Goal: Information Seeking & Learning: Find specific fact

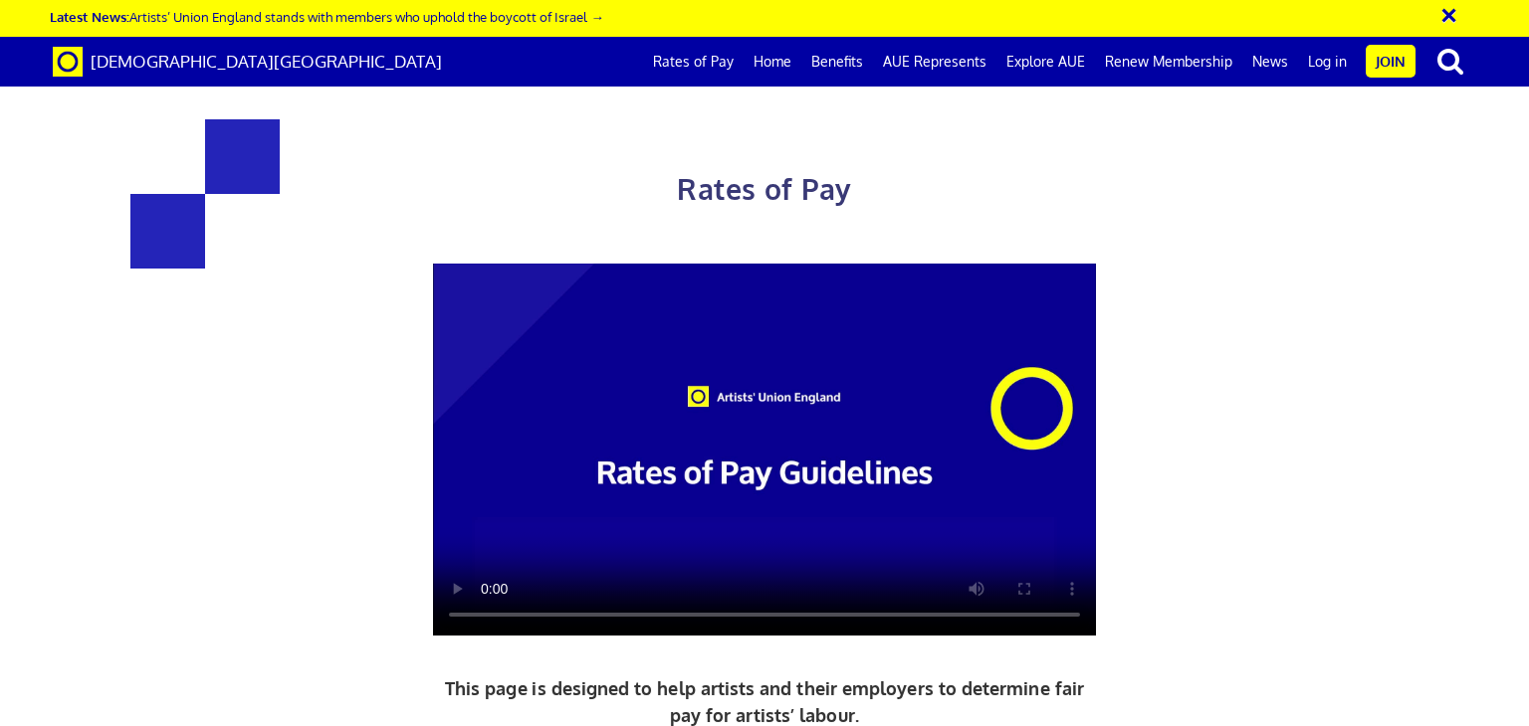
scroll to position [0, 15]
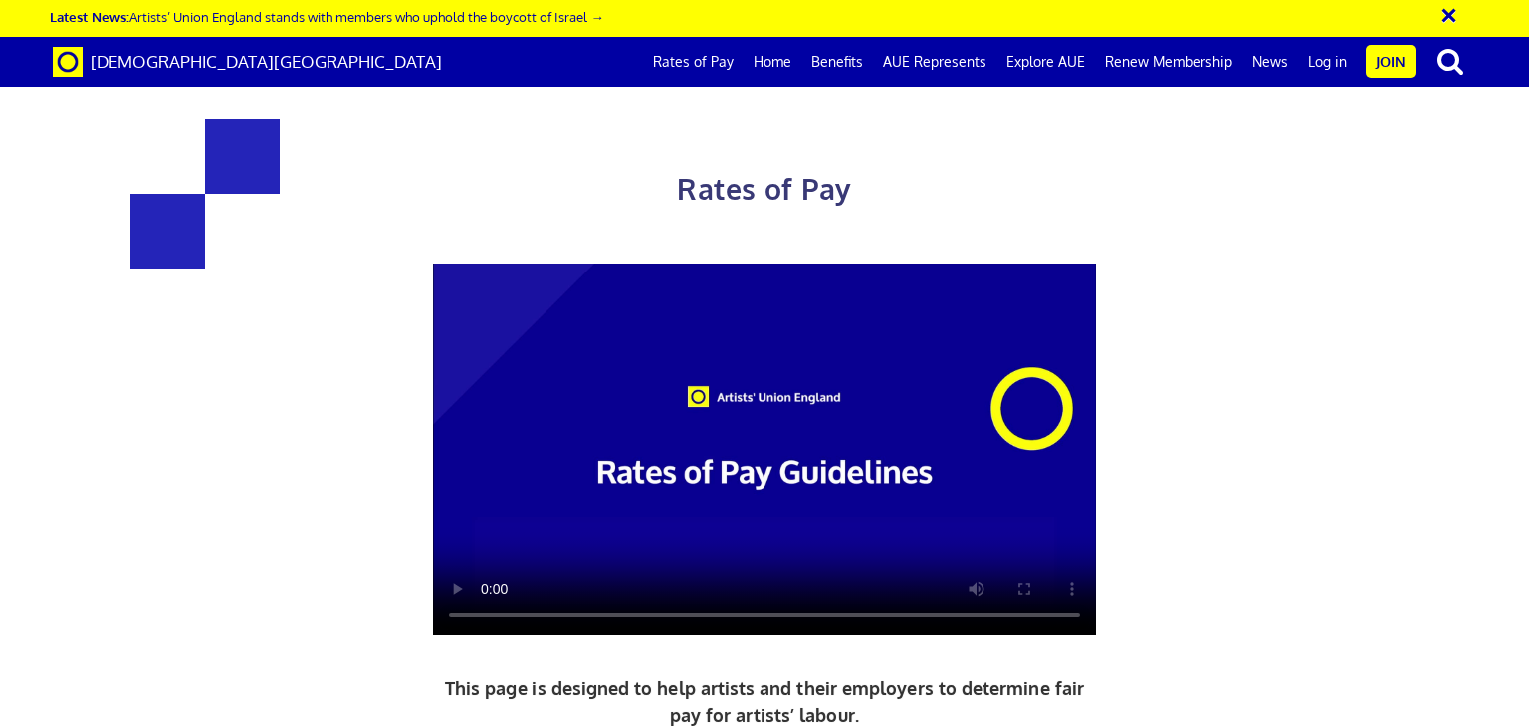
drag, startPoint x: 378, startPoint y: 161, endPoint x: 561, endPoint y: 164, distance: 183.1
drag, startPoint x: 351, startPoint y: 168, endPoint x: 478, endPoint y: 165, distance: 126.4
copy h3 "£216.63"
